Goal: Navigation & Orientation: Understand site structure

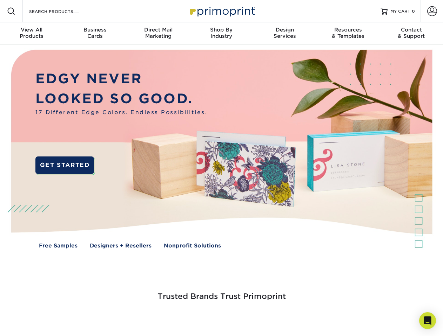
click at [431, 11] on span at bounding box center [432, 11] width 10 height 10
click at [32, 34] on div "View All Products" at bounding box center [31, 33] width 63 height 13
click at [95, 34] on div "Business Cards" at bounding box center [94, 33] width 63 height 13
click at [158, 34] on div "Direct Mail Marketing" at bounding box center [157, 33] width 63 height 13
click at [221, 34] on div "Shop By Industry" at bounding box center [221, 33] width 63 height 13
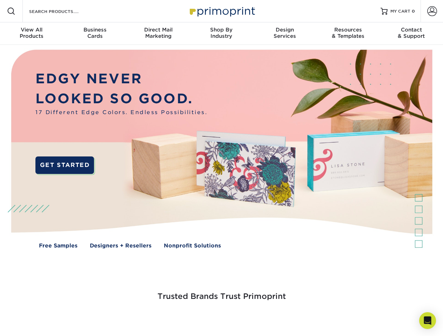
click at [285, 34] on div "Design Services" at bounding box center [284, 33] width 63 height 13
click at [348, 34] on div "Resources & Templates" at bounding box center [347, 33] width 63 height 13
click at [411, 34] on div "Contact & Support" at bounding box center [410, 33] width 63 height 13
click at [427, 321] on icon "Open Intercom Messenger" at bounding box center [427, 321] width 7 height 8
